Goal: Information Seeking & Learning: Learn about a topic

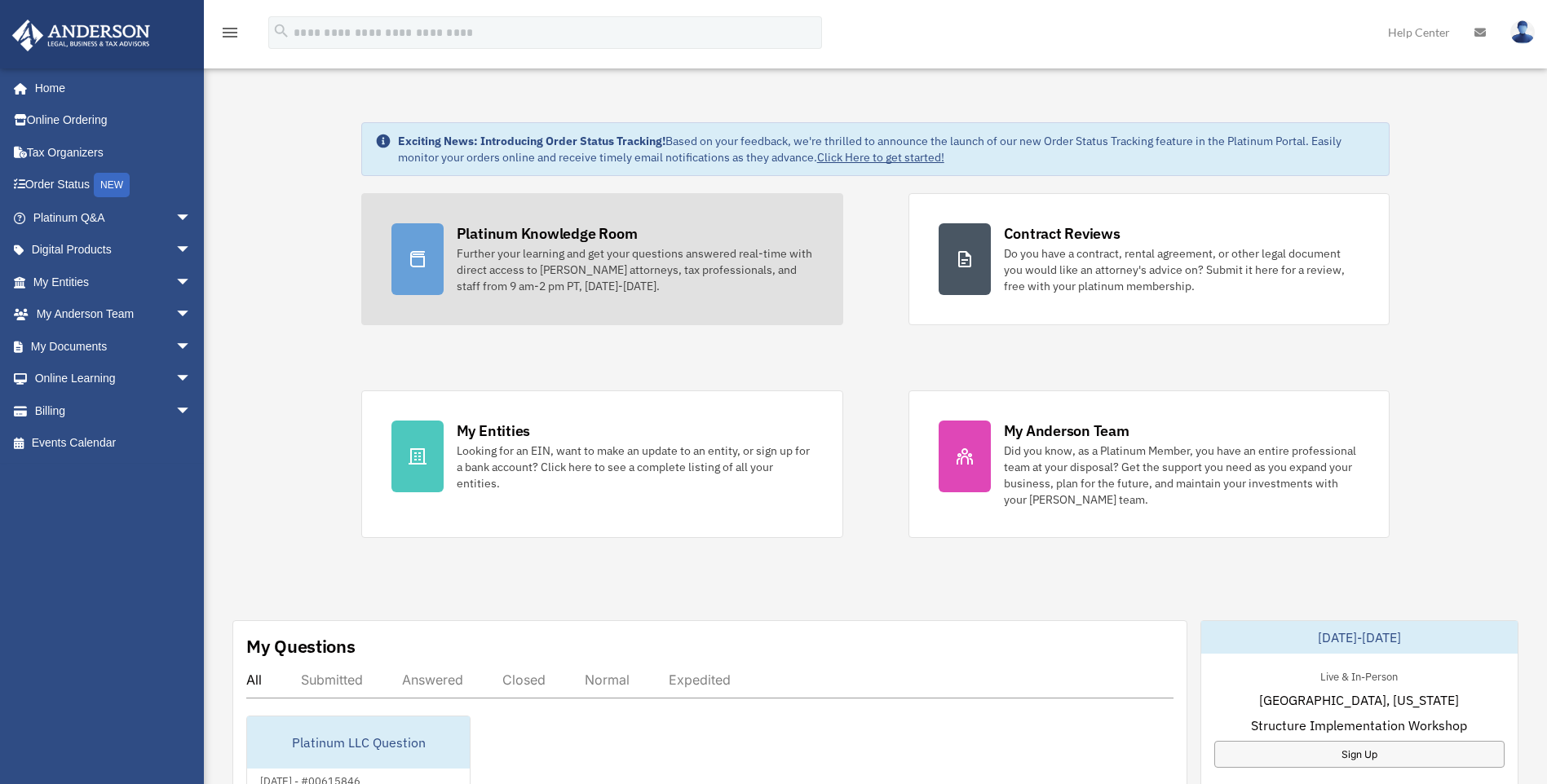
click at [521, 236] on div "Platinum Knowledge Room" at bounding box center [547, 233] width 181 height 21
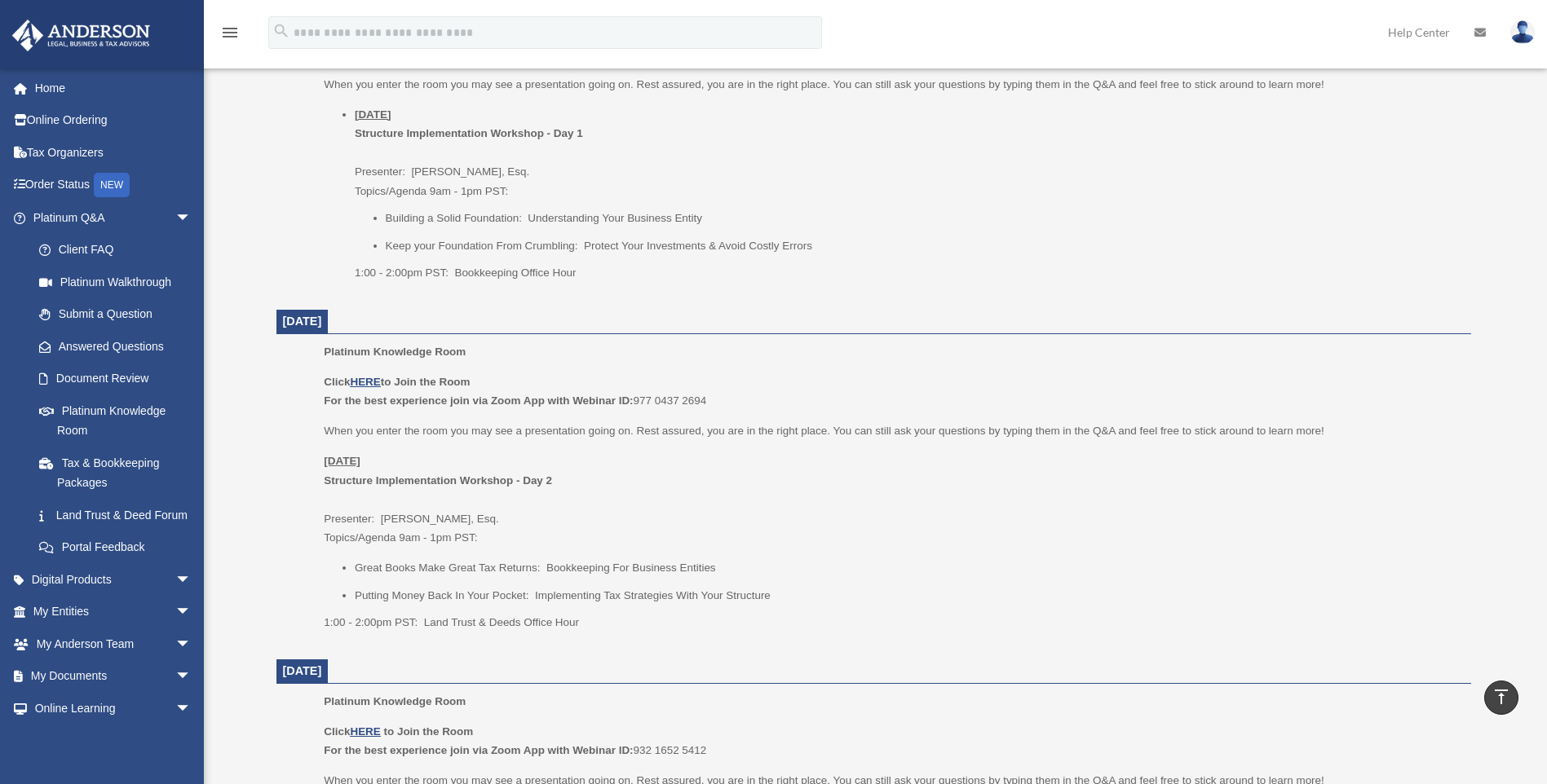
scroll to position [1060, 0]
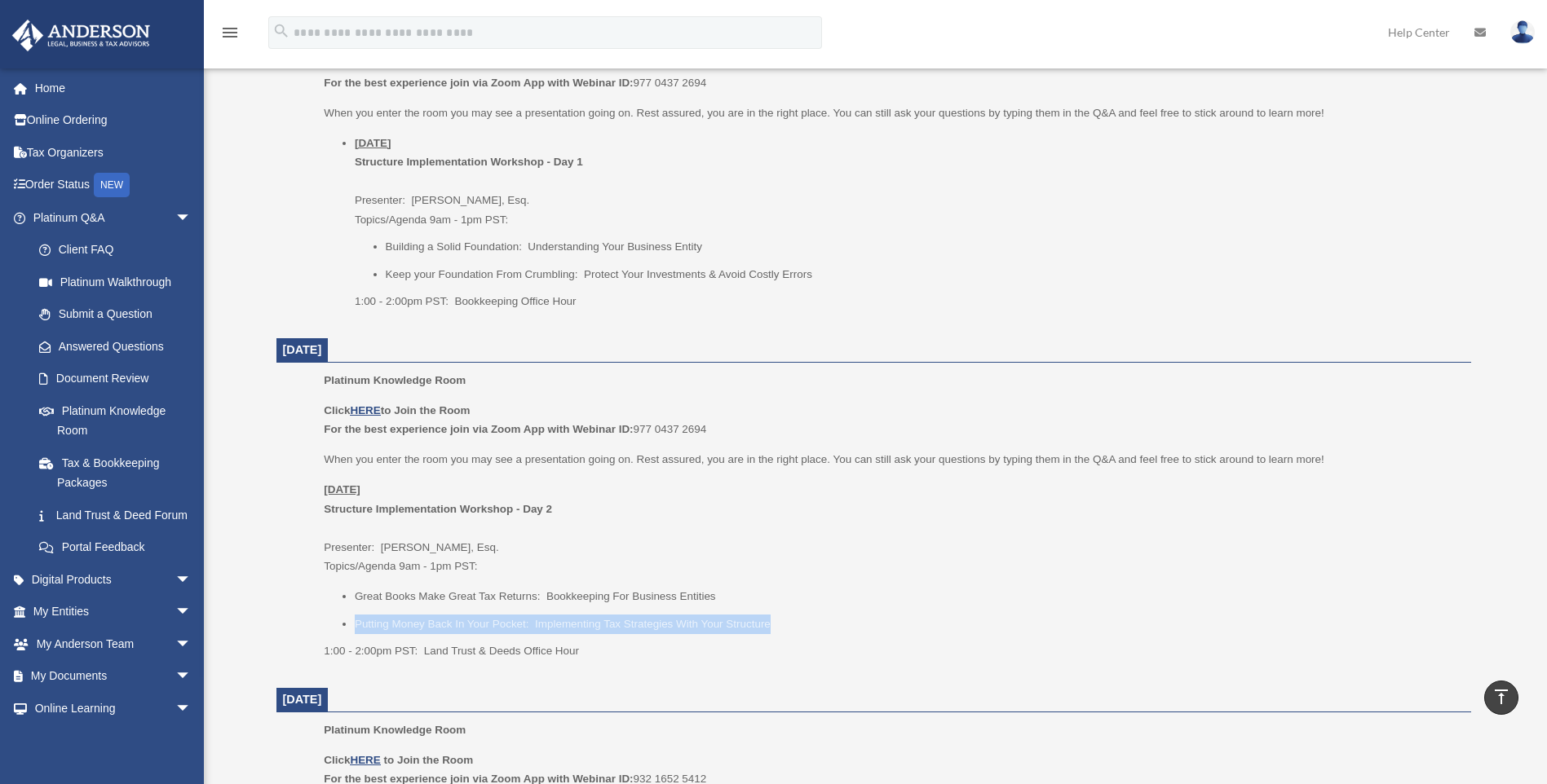
drag, startPoint x: 774, startPoint y: 626, endPoint x: 352, endPoint y: 624, distance: 422.0
click at [352, 624] on ul "Great Books Make Great Tax Returns: Bookkeeping For Business Entities Putting M…" at bounding box center [892, 610] width 1136 height 46
click at [627, 669] on div "Platinum Knowledge Room Click HERE to Join the Room For the best experience joi…" at bounding box center [892, 522] width 1136 height 301
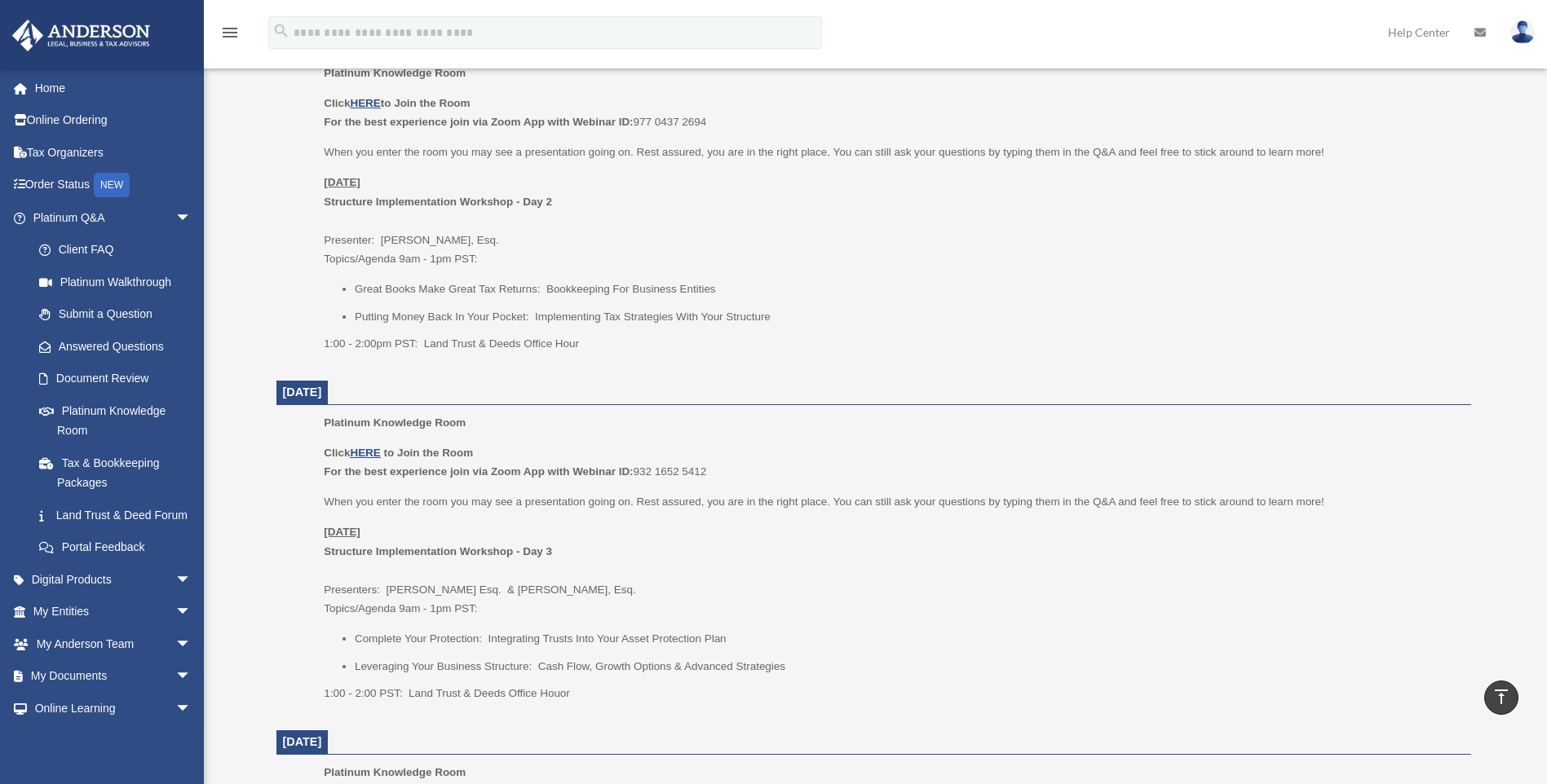
scroll to position [1386, 0]
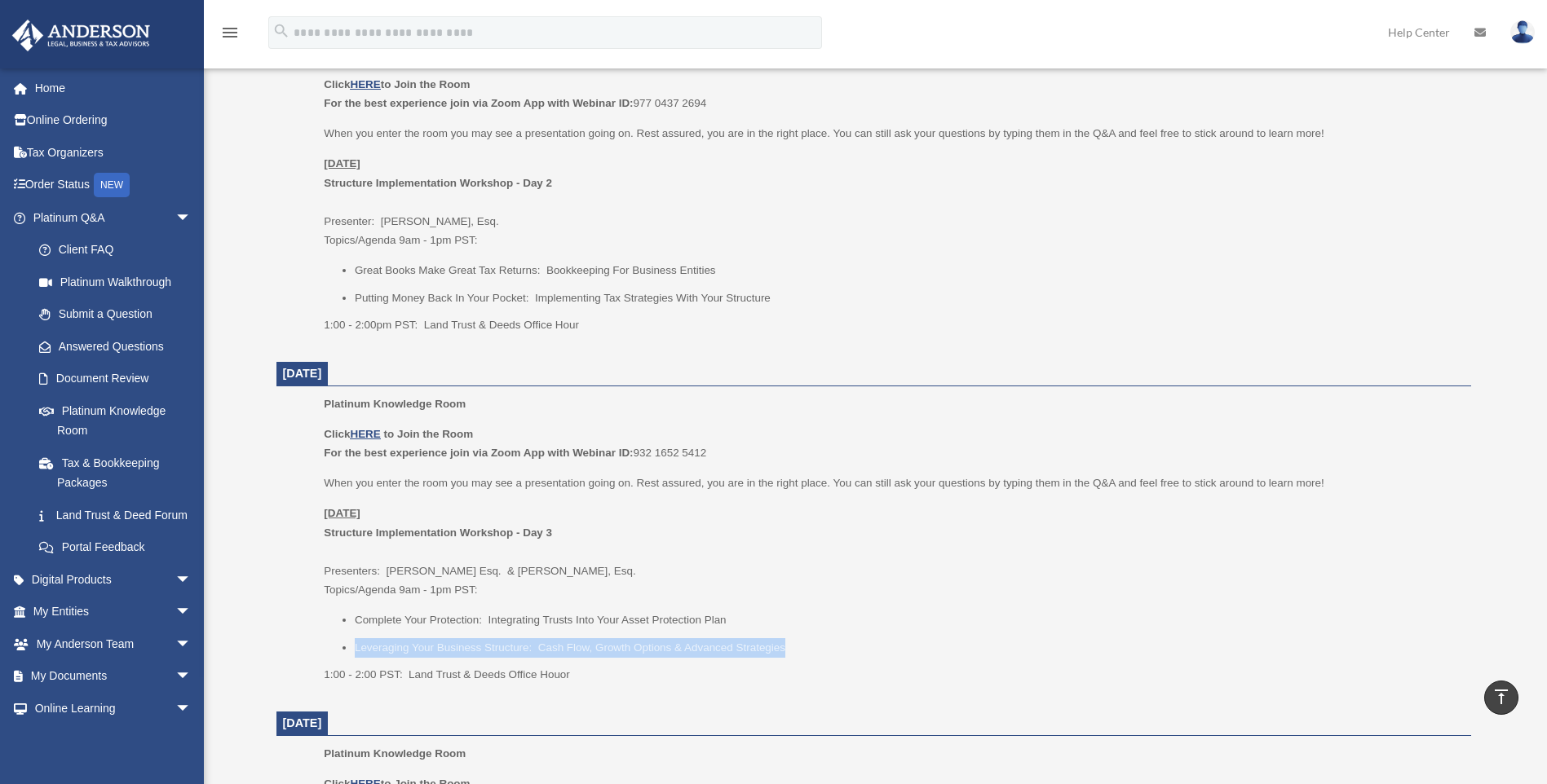
drag, startPoint x: 819, startPoint y: 647, endPoint x: 326, endPoint y: 644, distance: 493.0
click at [326, 644] on ul "Complete Your Protection: Integrating Trusts Into Your Asset Protection Plan Le…" at bounding box center [892, 634] width 1136 height 46
click at [969, 640] on li "Leveraging Your Business Structure: Cash Flow, Growth Options & Advanced Strate…" at bounding box center [907, 648] width 1105 height 20
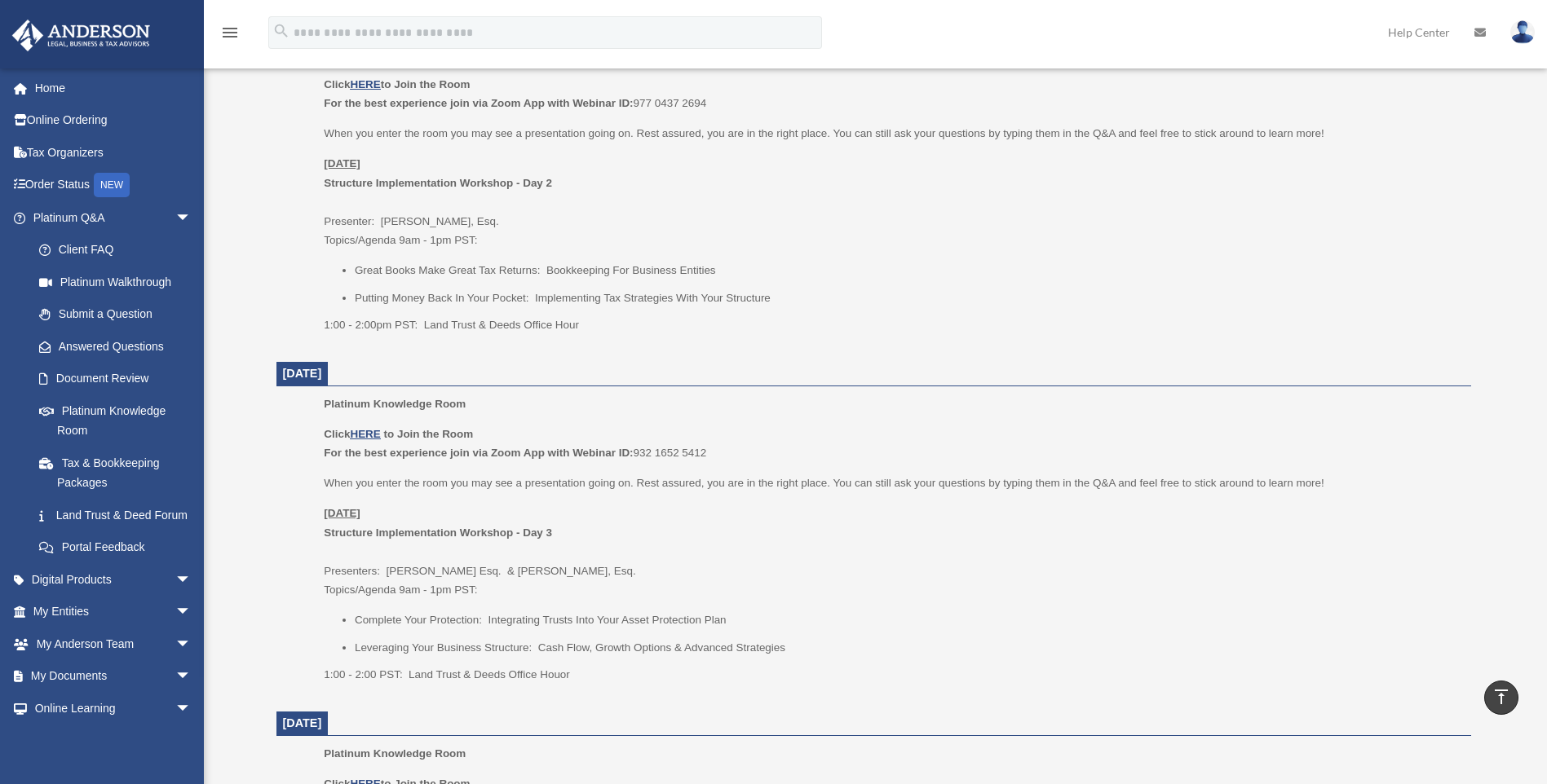
click at [544, 566] on p "[DATE] Structure Implementation Workshop - Day 3 Presenters: [PERSON_NAME]. & […" at bounding box center [892, 551] width 1136 height 97
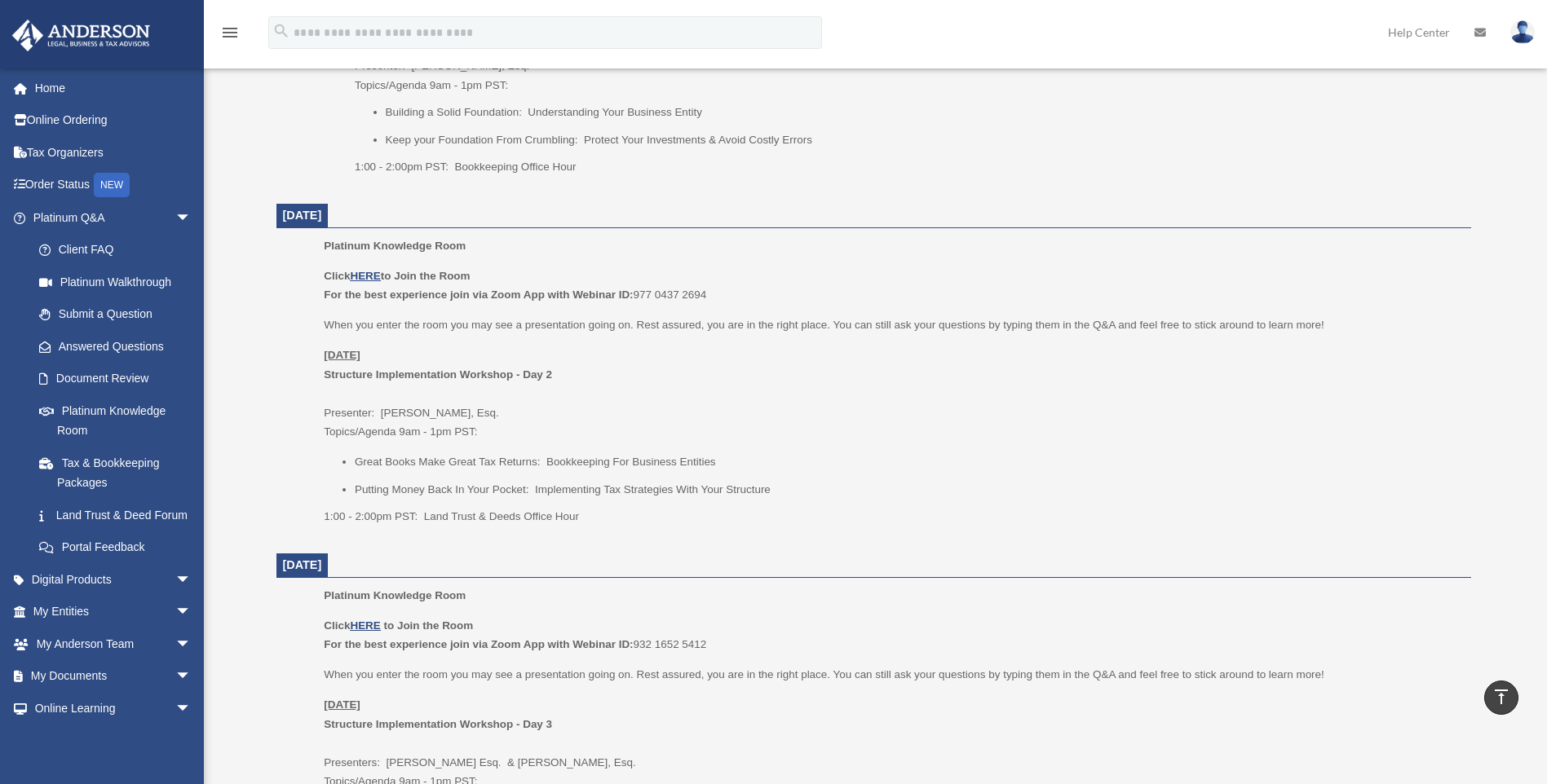
scroll to position [1223, 0]
